Goal: Task Accomplishment & Management: Manage account settings

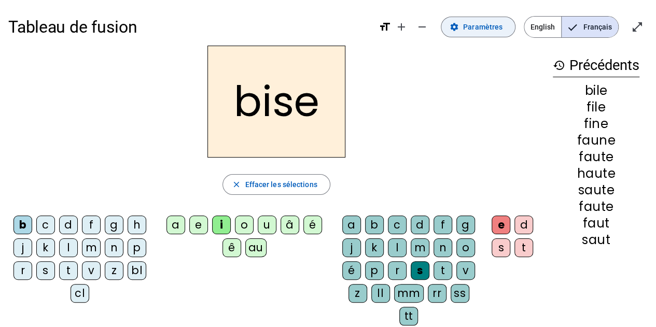
click at [485, 22] on span "Paramètres" at bounding box center [482, 27] width 39 height 12
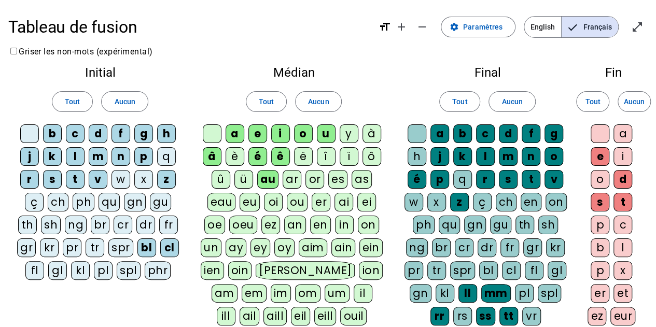
click at [223, 202] on div "eau" at bounding box center [221, 202] width 29 height 19
click at [600, 27] on span "Français" at bounding box center [590, 27] width 57 height 21
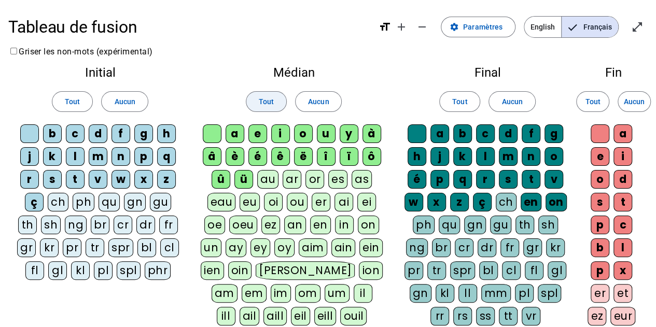
click at [273, 98] on span "Tout" at bounding box center [266, 101] width 15 height 12
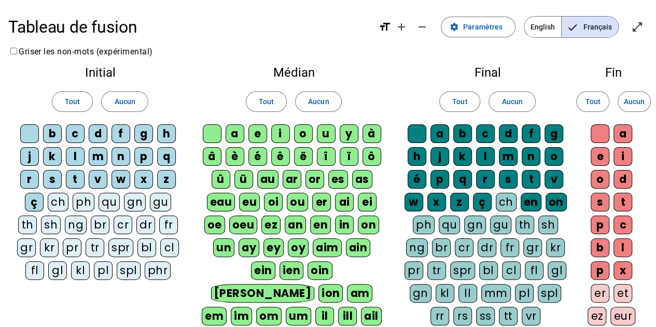
click at [219, 199] on div "eau" at bounding box center [221, 202] width 29 height 19
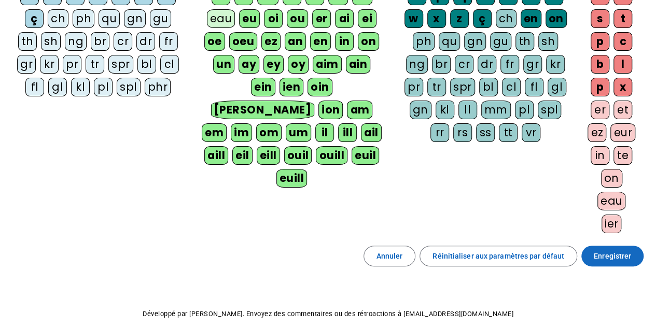
click at [614, 250] on span "Enregistrer" at bounding box center [612, 256] width 37 height 12
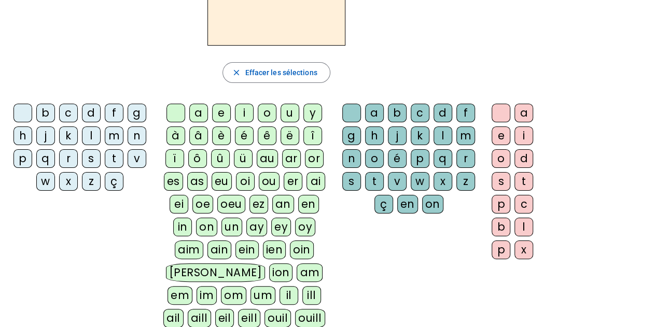
scroll to position [46, 0]
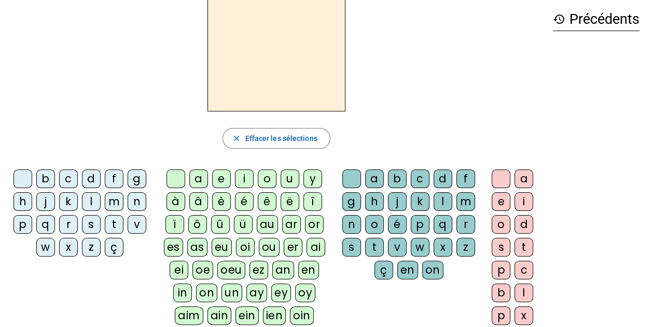
click at [588, 19] on h3 "history Précédents" at bounding box center [596, 19] width 87 height 23
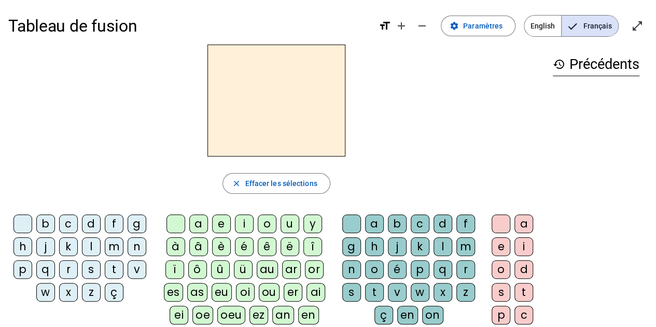
scroll to position [0, 0]
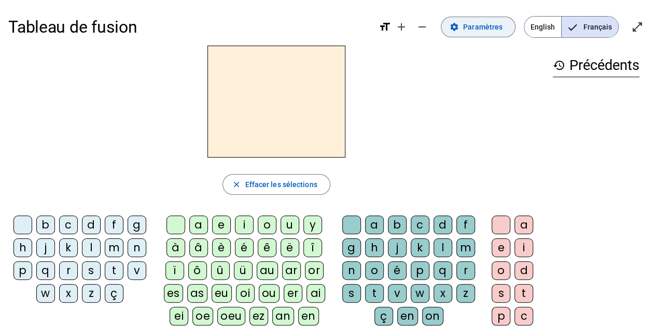
click at [482, 33] on span "Paramètres" at bounding box center [482, 27] width 39 height 12
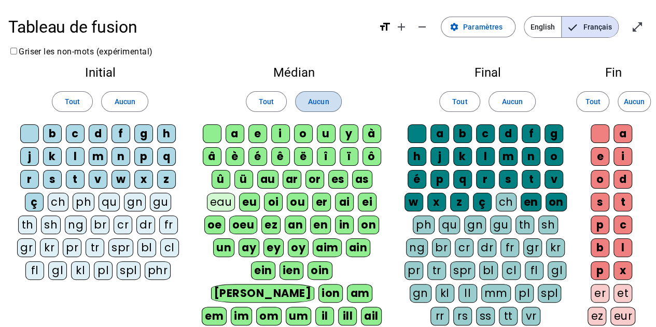
click at [319, 100] on span "Aucun" at bounding box center [318, 101] width 21 height 12
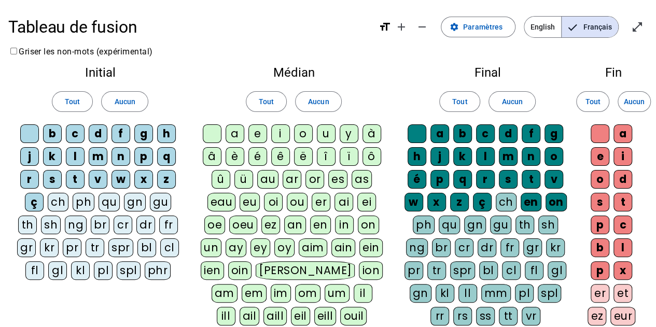
click at [224, 197] on div "eau" at bounding box center [221, 202] width 29 height 19
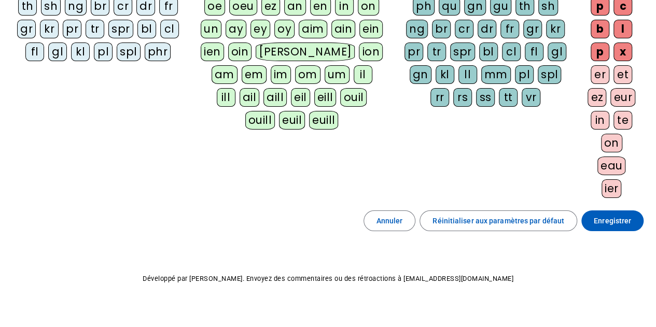
scroll to position [223, 0]
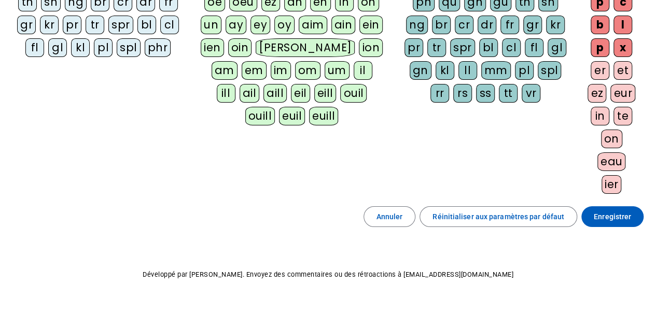
click at [596, 199] on div "Fin Tout Aucun a e i o d s t p c b l p x er et ez eur in te on eau ier" at bounding box center [613, 20] width 68 height 371
click at [600, 205] on span at bounding box center [612, 216] width 62 height 25
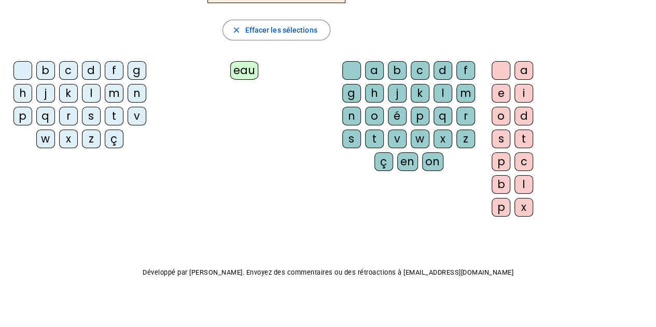
click at [244, 67] on div "eau" at bounding box center [244, 70] width 29 height 19
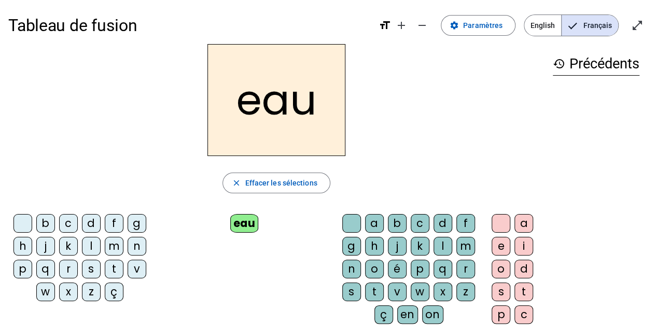
scroll to position [0, 0]
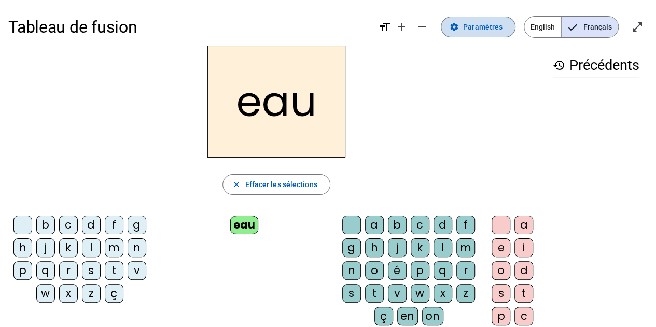
click at [492, 30] on span "Paramètres" at bounding box center [482, 27] width 39 height 12
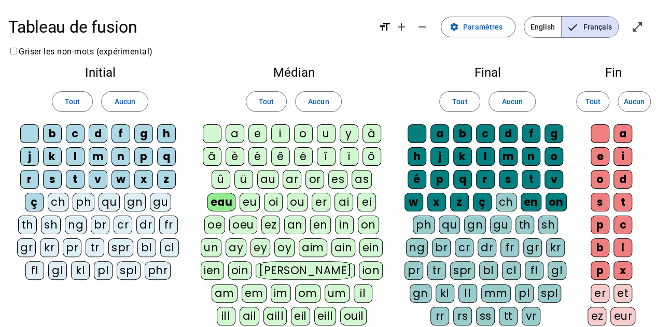
click at [236, 135] on div "a" at bounding box center [235, 133] width 19 height 19
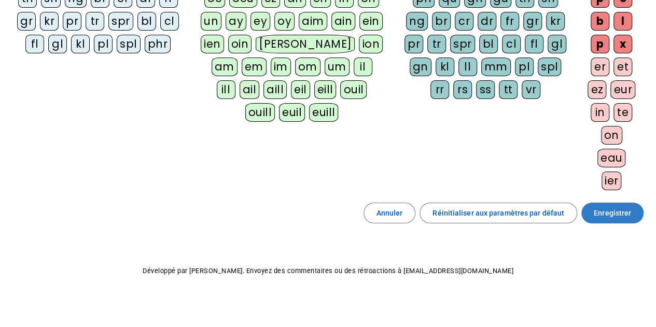
click at [608, 207] on span "Enregistrer" at bounding box center [612, 213] width 37 height 12
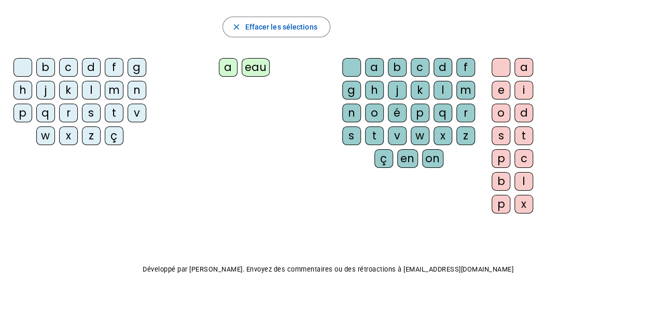
click at [113, 92] on div "m" at bounding box center [114, 90] width 19 height 19
click at [225, 69] on div "a" at bounding box center [228, 67] width 19 height 19
click at [441, 87] on div "l" at bounding box center [443, 90] width 19 height 19
